Goal: Navigation & Orientation: Find specific page/section

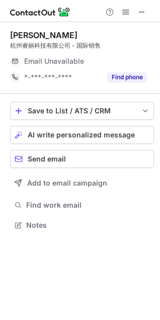
scroll to position [218, 160]
